Goal: Task Accomplishment & Management: Use online tool/utility

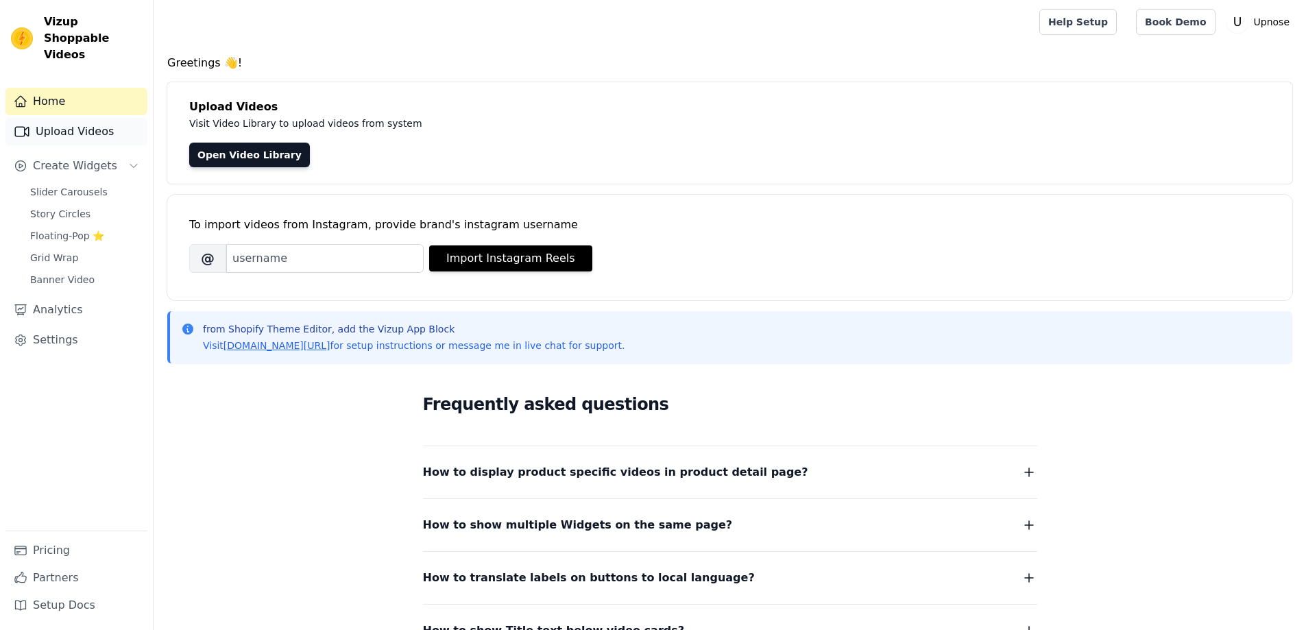
click at [94, 118] on link "Upload Videos" at bounding box center [76, 131] width 142 height 27
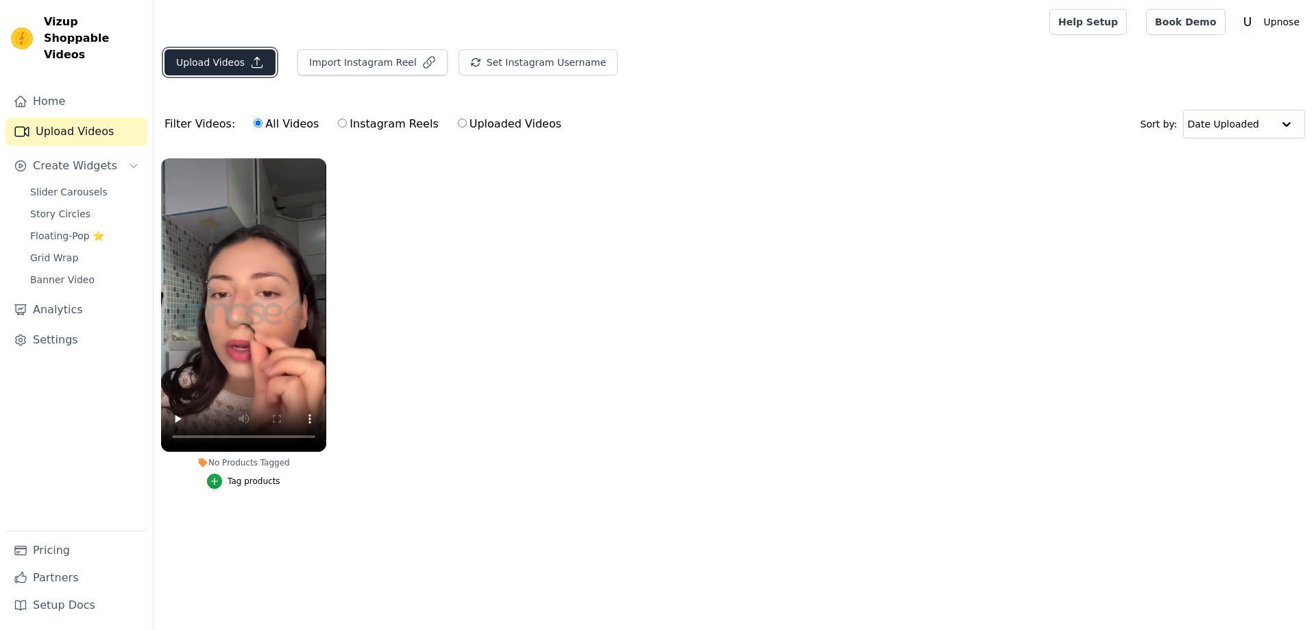
click at [241, 67] on button "Upload Videos" at bounding box center [220, 62] width 111 height 26
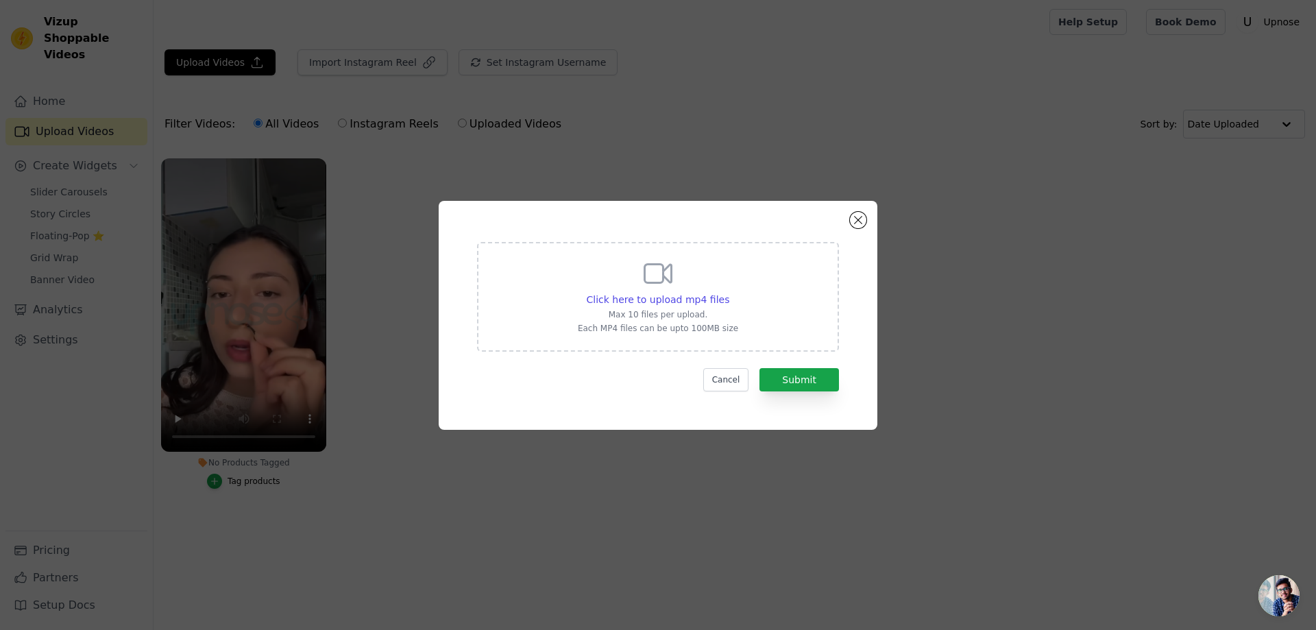
click at [582, 247] on div "Click here to upload mp4 files Max 10 files per upload. Each MP4 files can be u…" at bounding box center [658, 297] width 362 height 110
click at [729, 292] on input "Click here to upload mp4 files Max 10 files per upload. Each MP4 files can be u…" at bounding box center [729, 292] width 1 height 1
type input "C:\fakepath\upnosekreatif3.mp4"
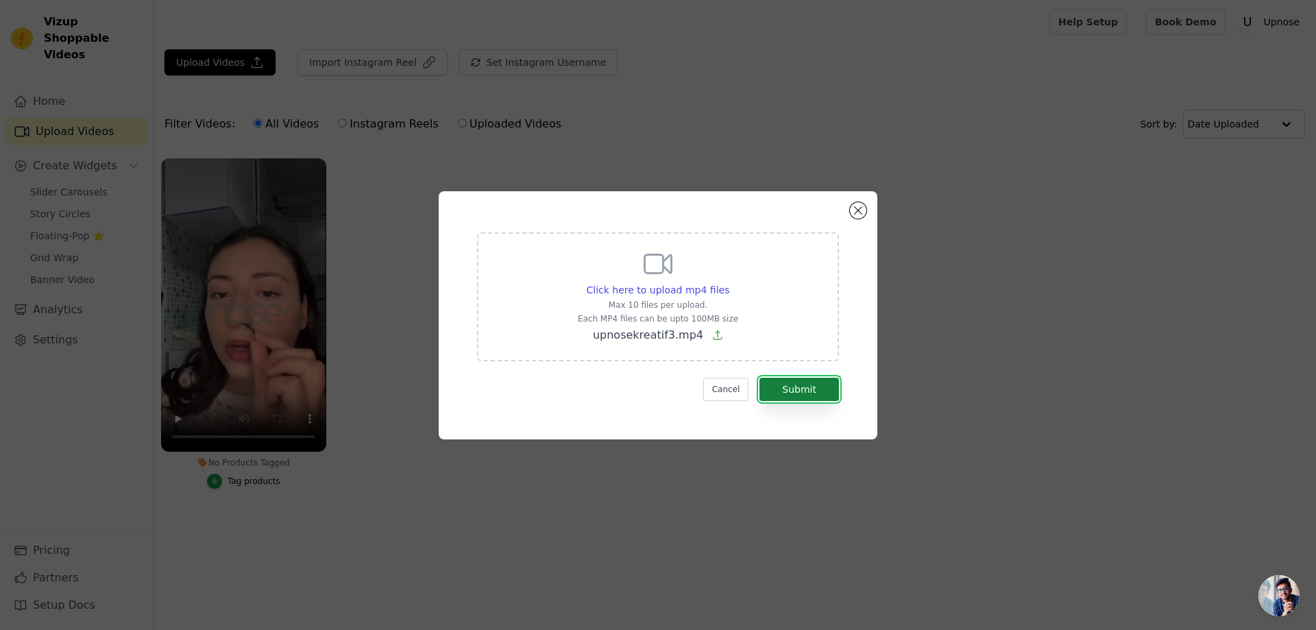
click at [789, 389] on button "Submit" at bounding box center [800, 389] width 80 height 23
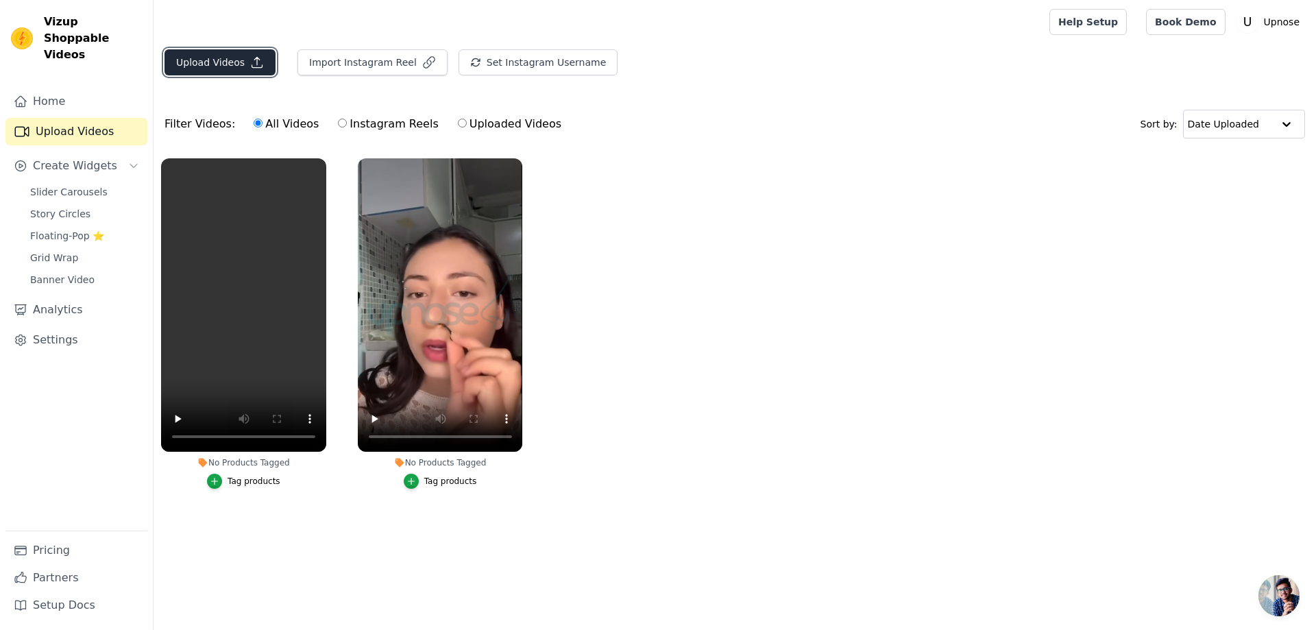
click at [233, 58] on button "Upload Videos" at bounding box center [220, 62] width 111 height 26
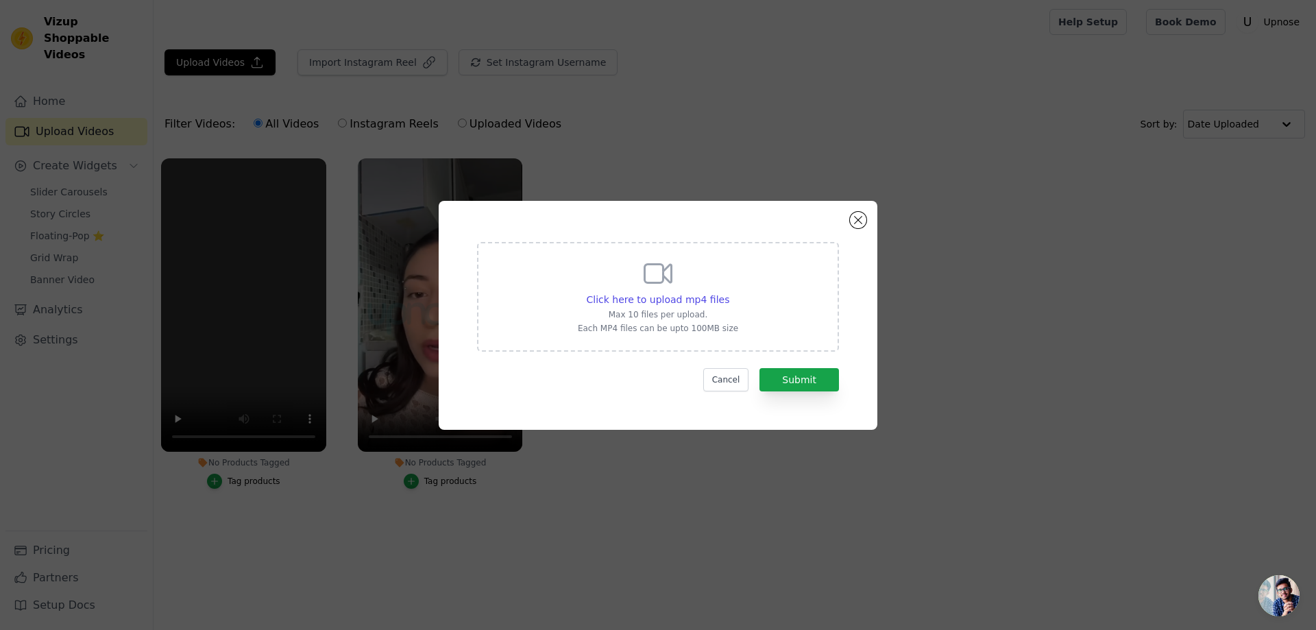
click at [570, 296] on div "Click here to upload mp4 files Max 10 files per upload. Each MP4 files can be u…" at bounding box center [658, 297] width 362 height 110
click at [729, 293] on input "Click here to upload mp4 files Max 10 files per upload. Each MP4 files can be u…" at bounding box center [729, 292] width 1 height 1
click at [638, 287] on div "Click here to upload mp4 files Max 10 files per upload. Each MP4 files can be u…" at bounding box center [658, 295] width 160 height 77
click at [729, 292] on input "Click here to upload mp4 files Max 10 files per upload. Each MP4 files can be u…" at bounding box center [729, 292] width 1 height 1
type input "C:\fakepath\upnosekreatif2.mp4"
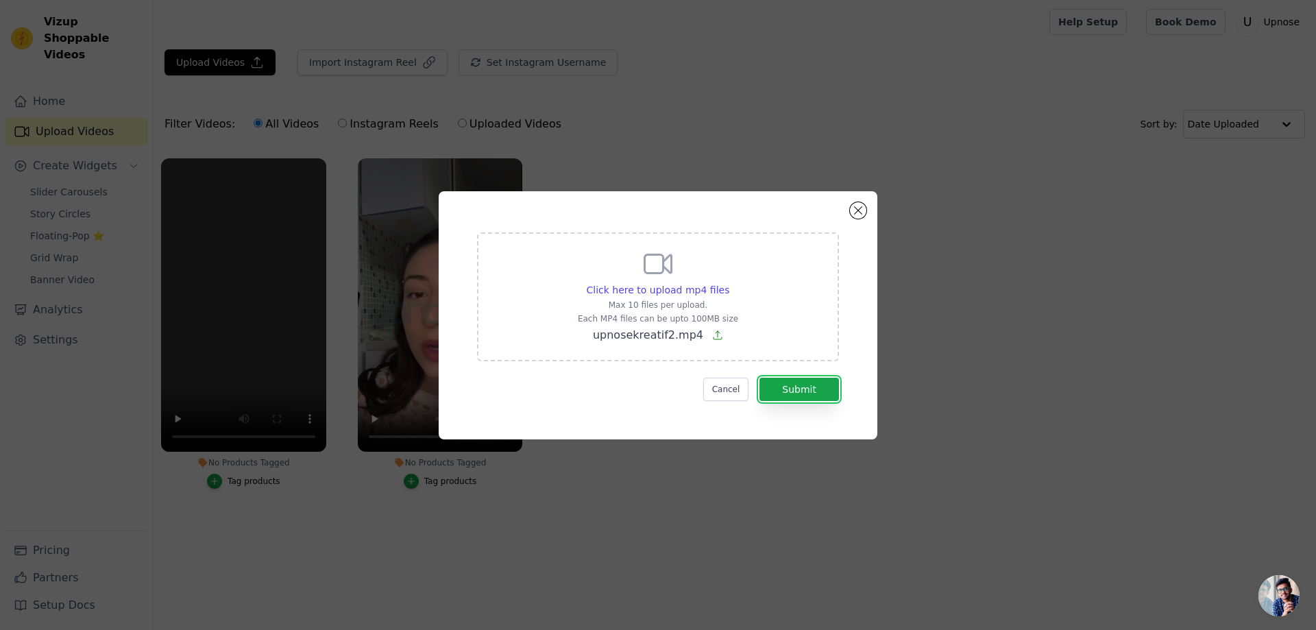
drag, startPoint x: 817, startPoint y: 393, endPoint x: 817, endPoint y: 401, distance: 8.3
click at [817, 394] on button "Submit" at bounding box center [800, 389] width 80 height 23
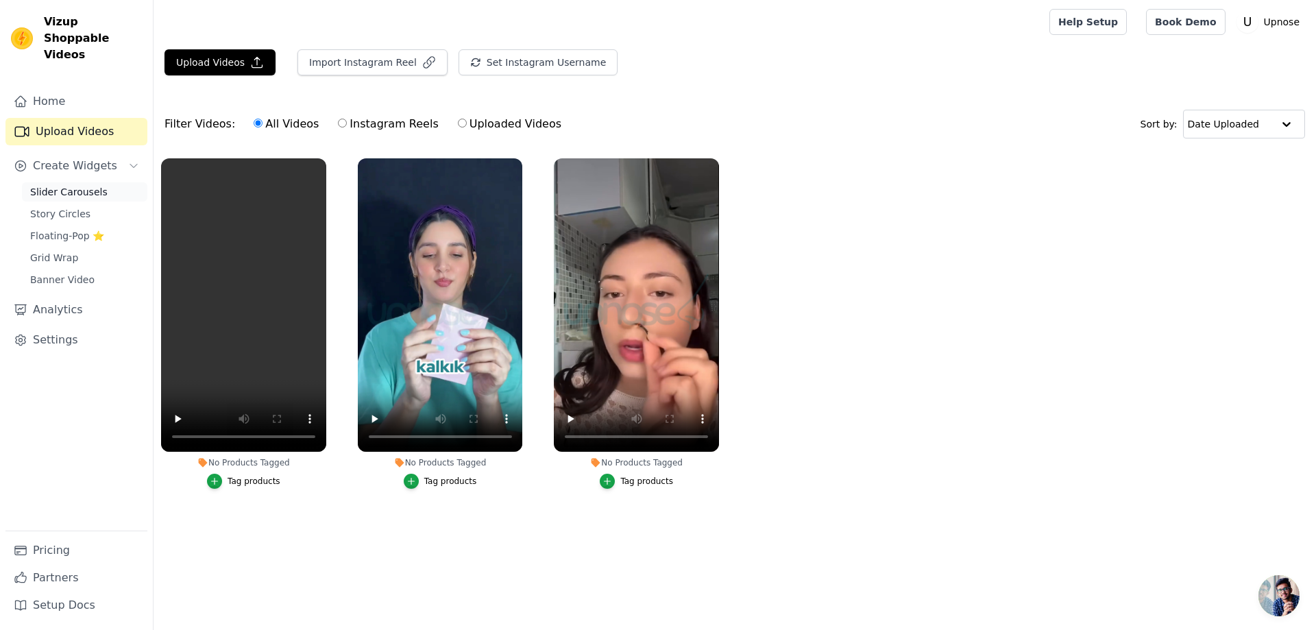
click at [75, 185] on span "Slider Carousels" at bounding box center [68, 192] width 77 height 14
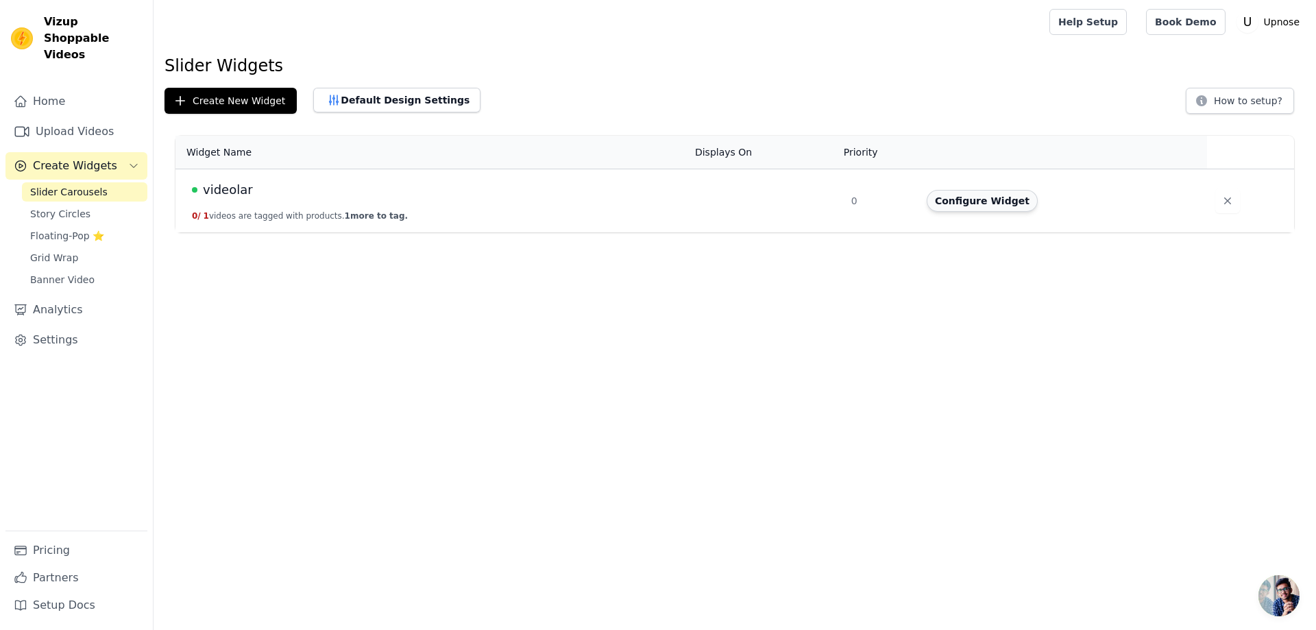
click at [995, 202] on button "Configure Widget" at bounding box center [982, 201] width 111 height 22
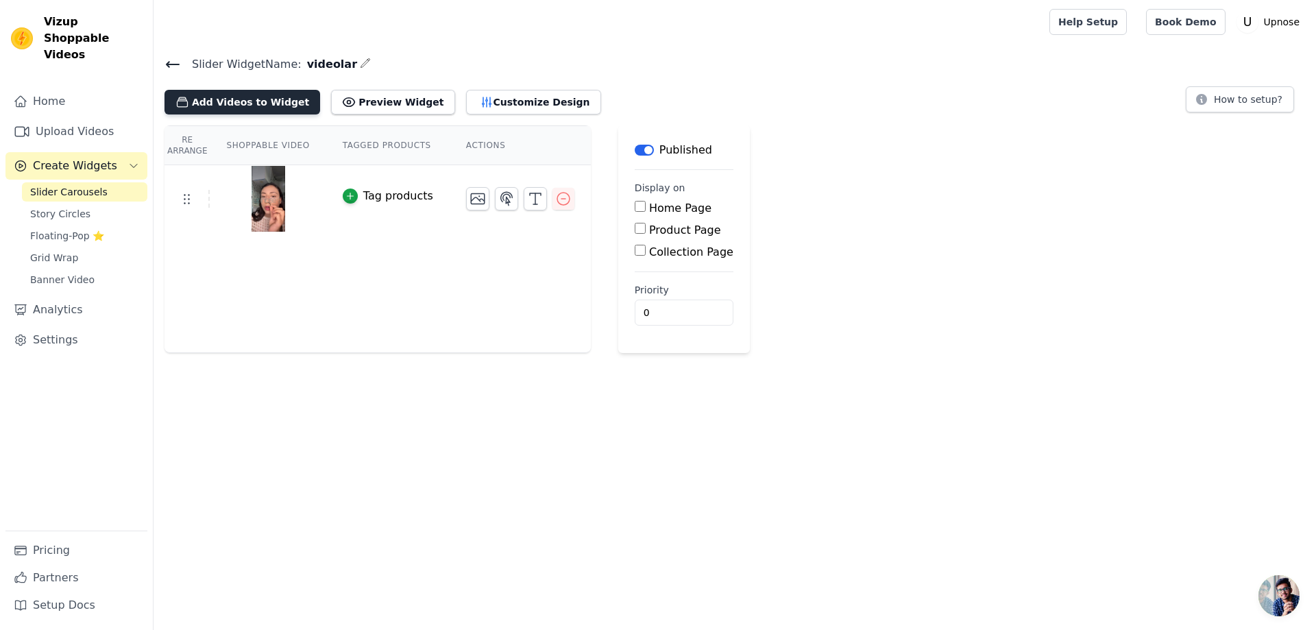
click at [241, 101] on button "Add Videos to Widget" at bounding box center [243, 102] width 156 height 25
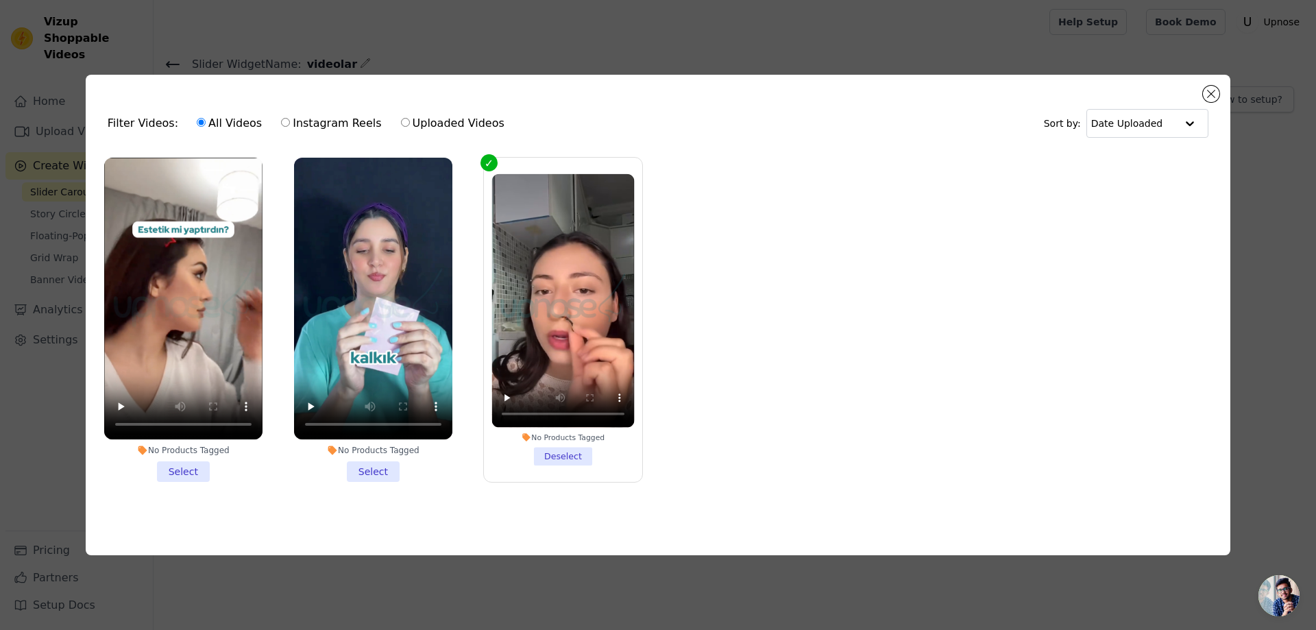
click at [378, 470] on li "No Products Tagged Select" at bounding box center [373, 320] width 158 height 324
click at [0, 0] on input "No Products Tagged Select" at bounding box center [0, 0] width 0 height 0
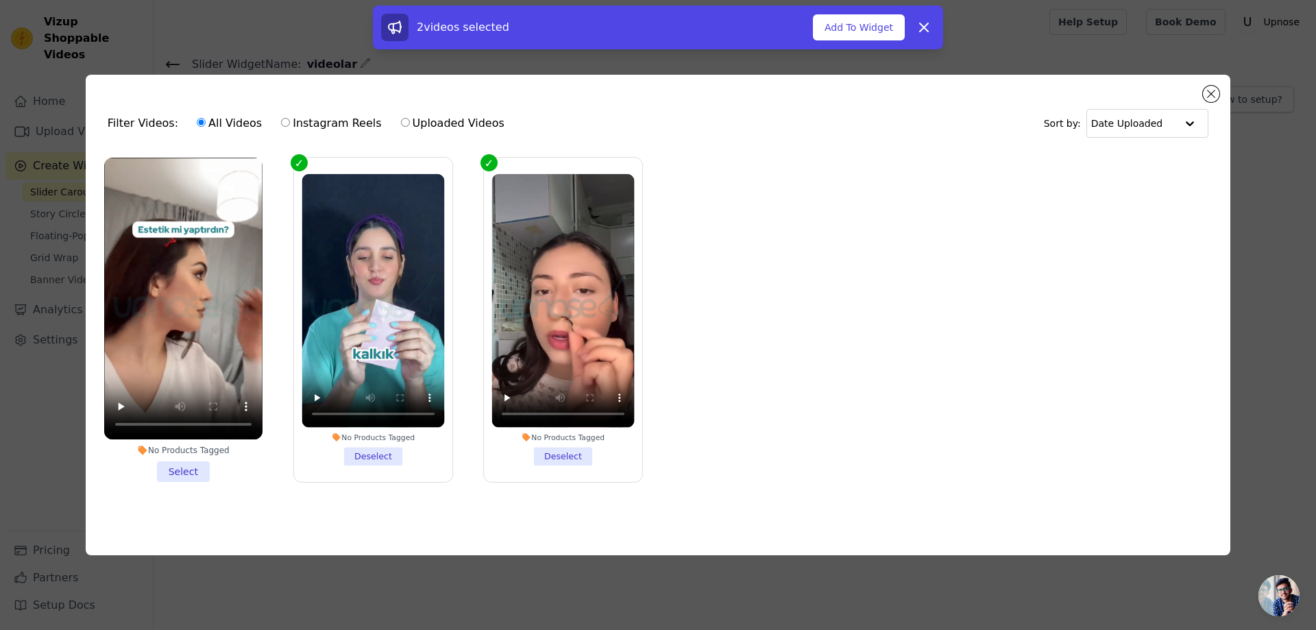
click at [194, 465] on li "No Products Tagged Select" at bounding box center [183, 320] width 158 height 324
click at [0, 0] on input "No Products Tagged Select" at bounding box center [0, 0] width 0 height 0
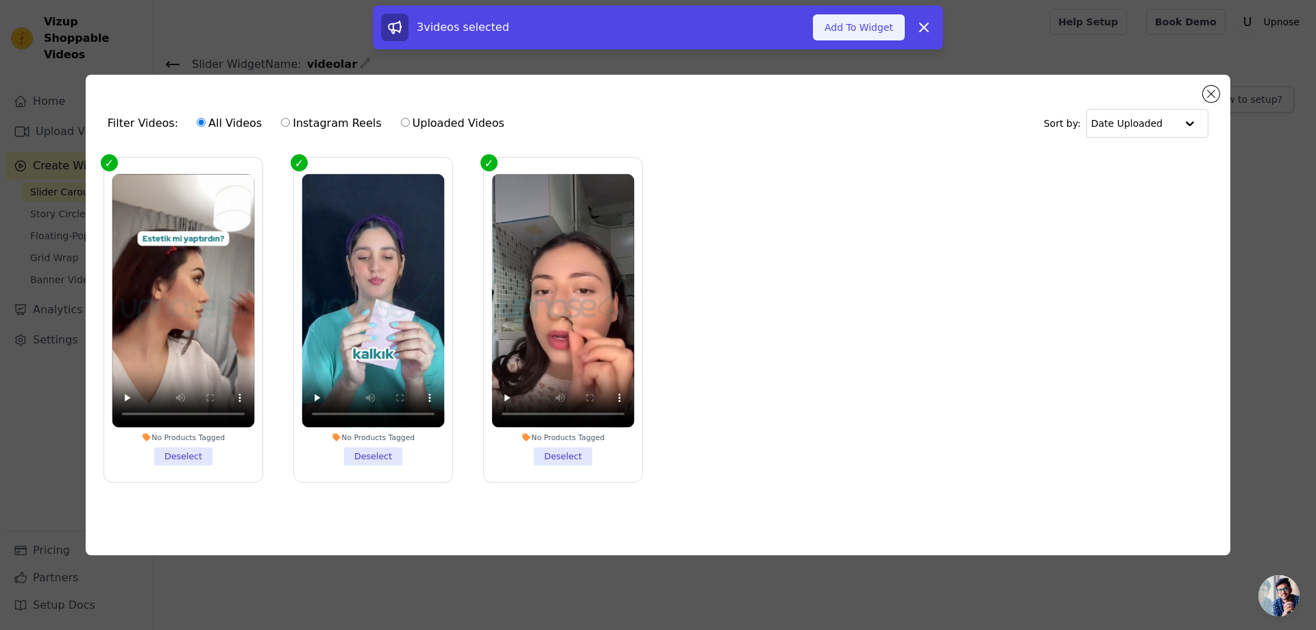
click at [849, 27] on button "Add To Widget" at bounding box center [859, 27] width 92 height 26
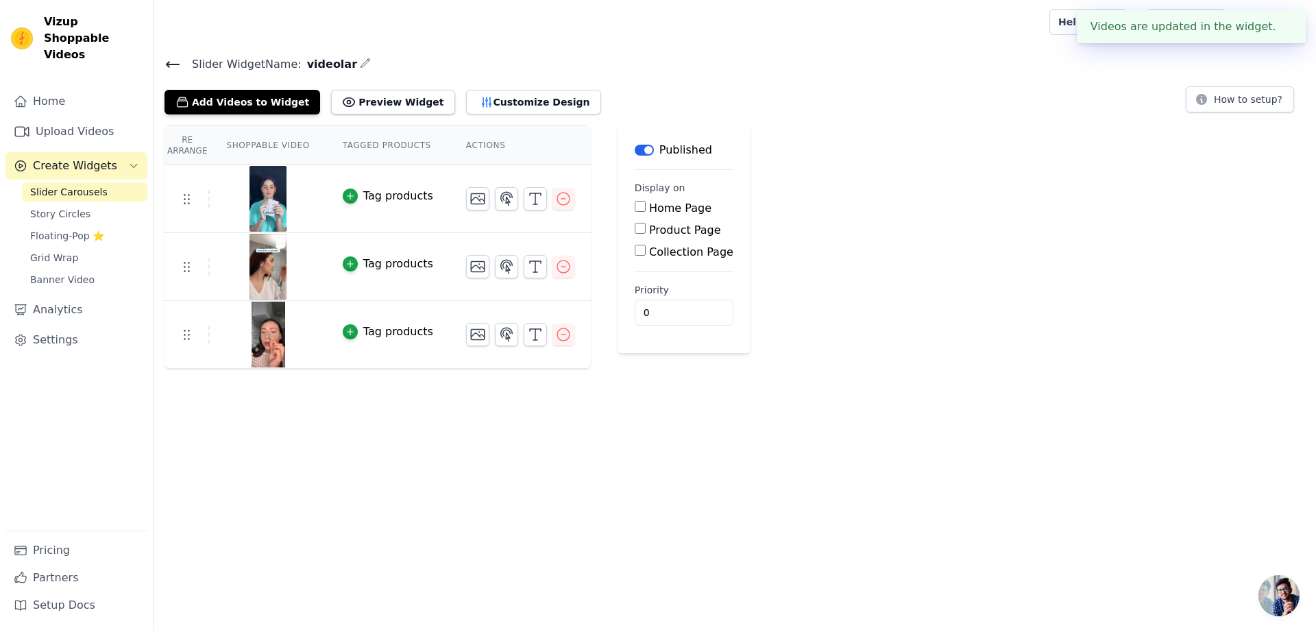
click at [176, 64] on icon at bounding box center [173, 64] width 12 height 5
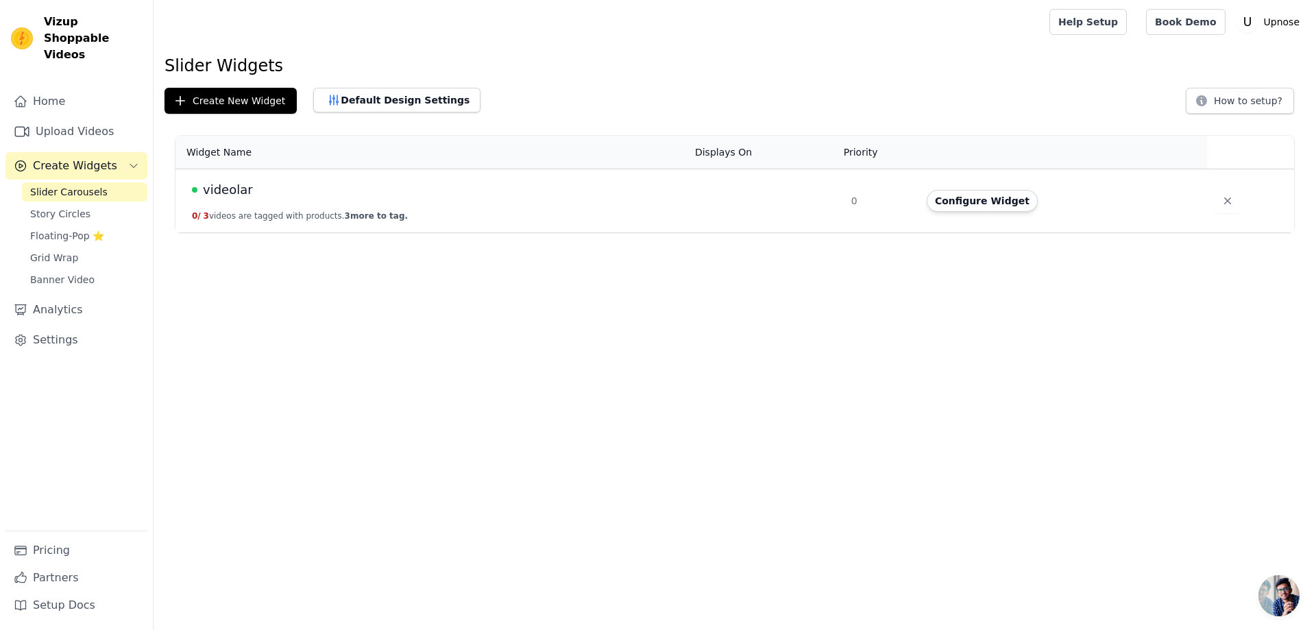
drag, startPoint x: 309, startPoint y: 191, endPoint x: 1032, endPoint y: 224, distance: 724.1
click at [311, 191] on div "videolar" at bounding box center [435, 189] width 487 height 19
click at [977, 206] on button "Configure Widget" at bounding box center [982, 201] width 111 height 22
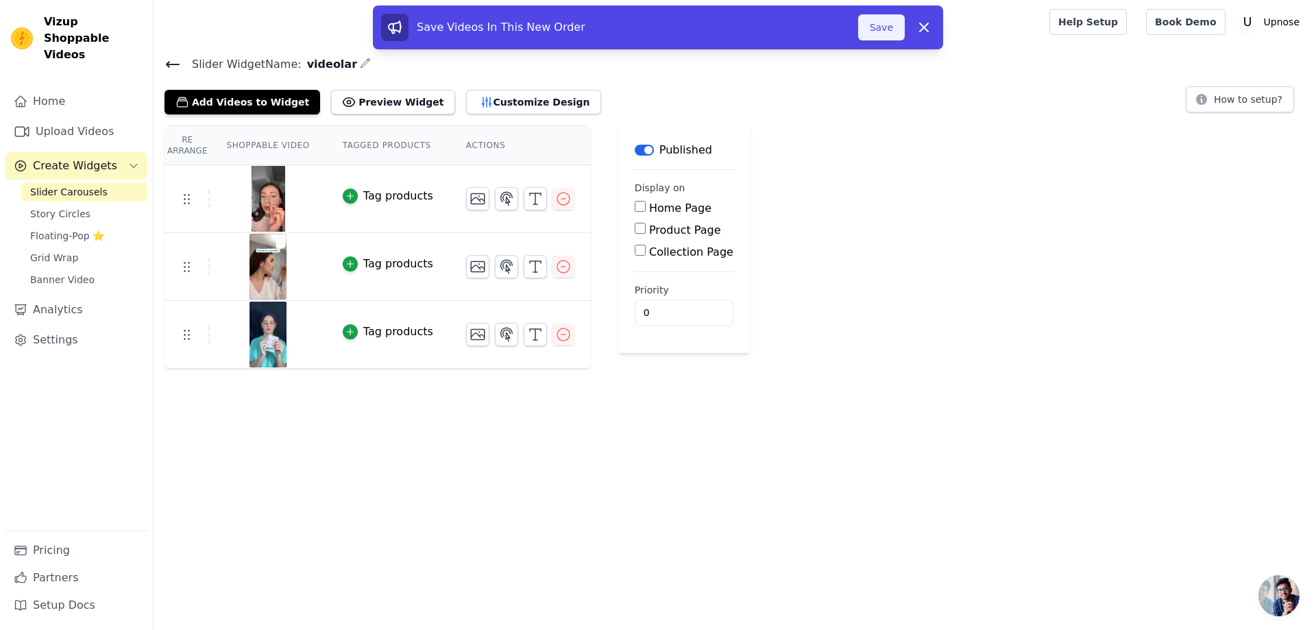
drag, startPoint x: 886, startPoint y: 15, endPoint x: 863, endPoint y: 27, distance: 25.8
click at [885, 15] on button "Save" at bounding box center [881, 27] width 47 height 26
click at [869, 25] on button "Save" at bounding box center [881, 27] width 47 height 26
